Goal: Information Seeking & Learning: Learn about a topic

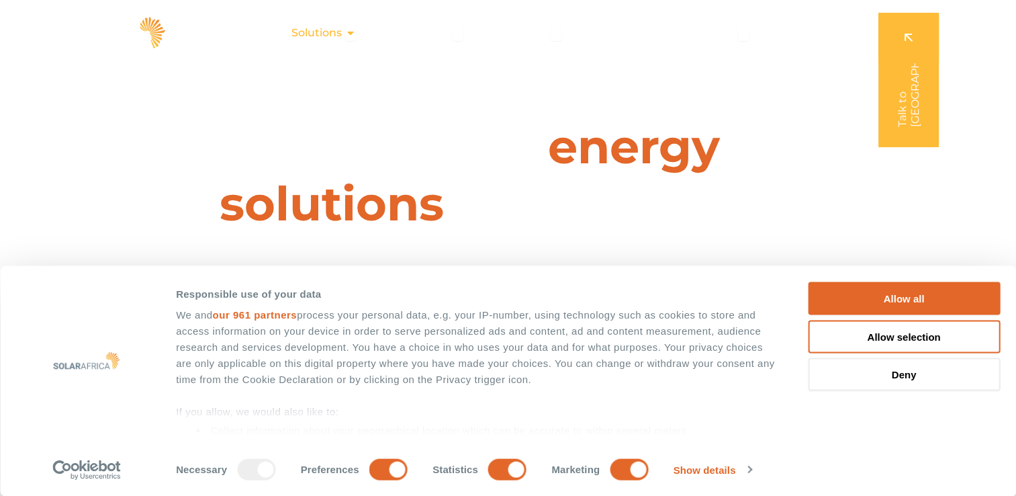
click at [352, 32] on icon "Menu" at bounding box center [350, 33] width 11 height 11
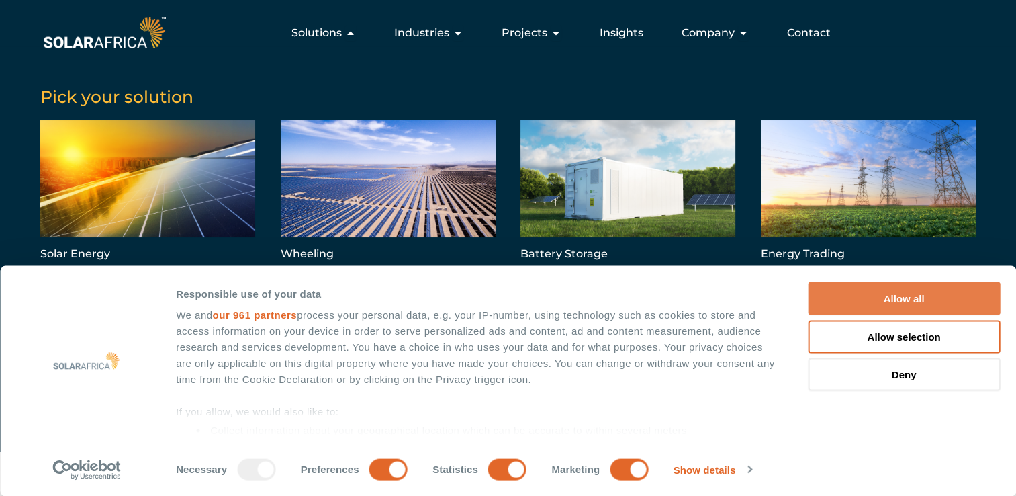
click at [926, 291] on button "Allow all" at bounding box center [904, 298] width 192 height 33
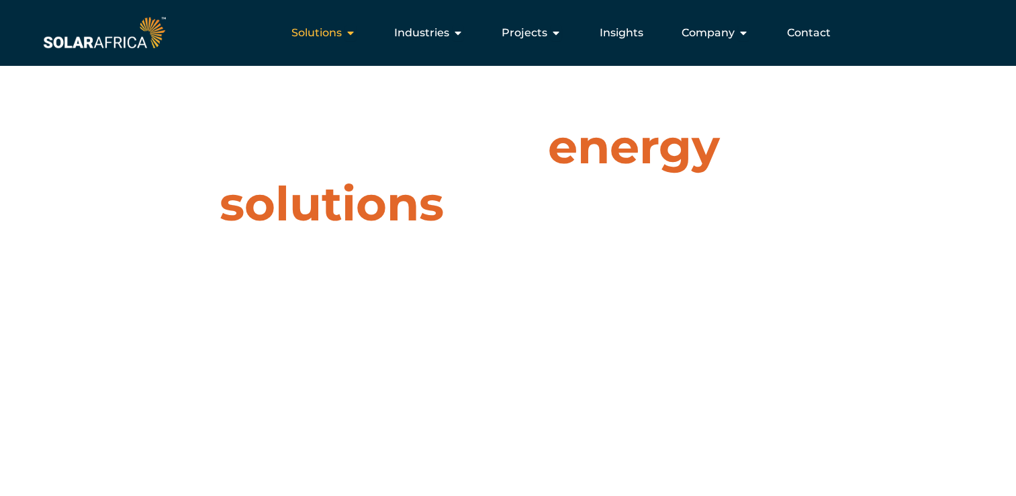
click at [318, 32] on span "Solutions" at bounding box center [316, 33] width 50 height 16
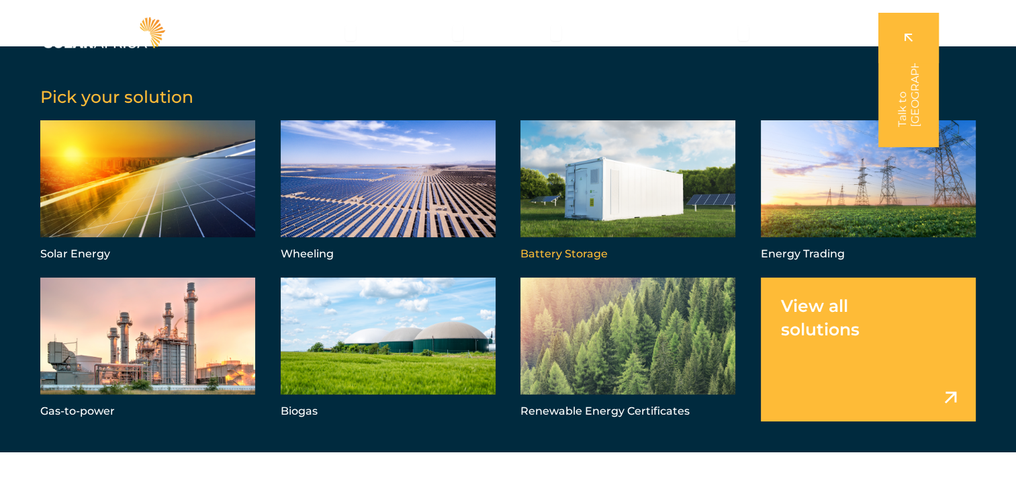
click at [584, 219] on link "Menu" at bounding box center [627, 192] width 215 height 144
